Goal: Transaction & Acquisition: Purchase product/service

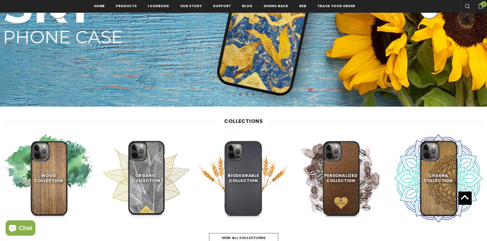
scroll to position [282, 0]
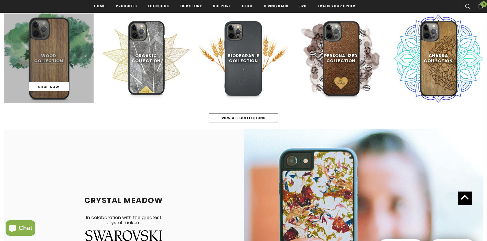
click at [55, 66] on link at bounding box center [49, 59] width 90 height 90
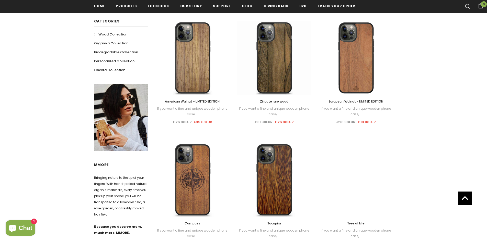
scroll to position [206, 0]
